Goal: Find specific page/section: Find specific page/section

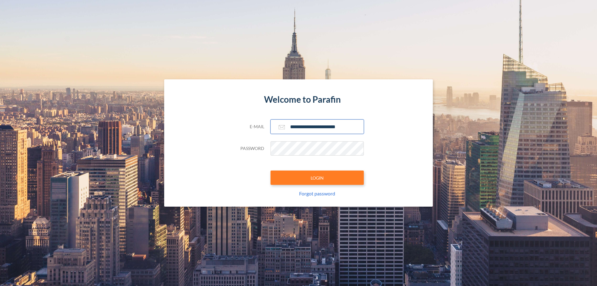
type input "**********"
click at [317, 178] on button "LOGIN" at bounding box center [317, 177] width 93 height 14
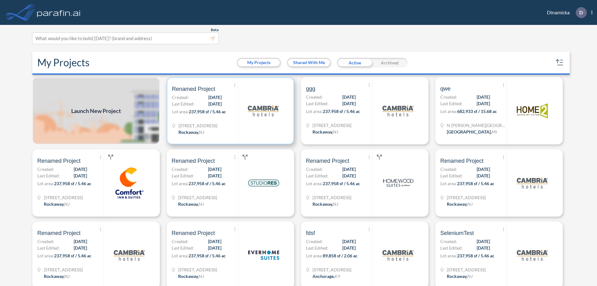
scroll to position [2, 0]
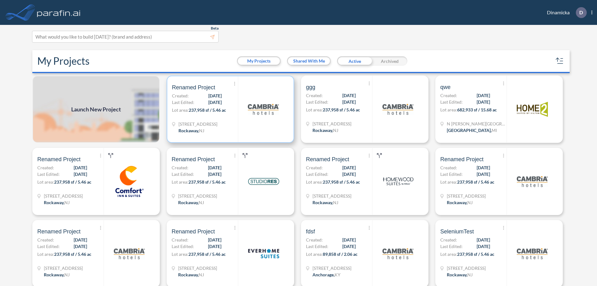
click at [229, 109] on p "Lot area: 237,958 sf / 5.46 ac" at bounding box center [205, 111] width 66 height 9
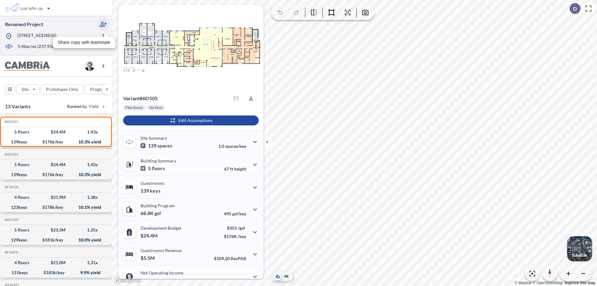
click at [103, 24] on icon "button" at bounding box center [103, 24] width 7 height 7
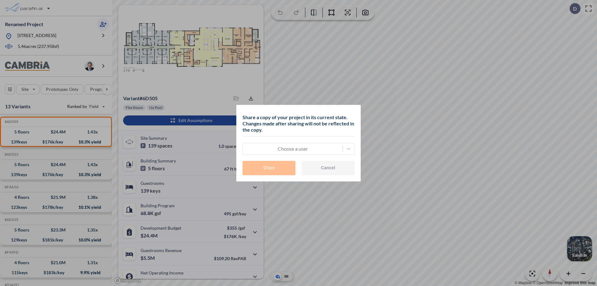
click at [293, 148] on div at bounding box center [293, 148] width 94 height 7
